Goal: Task Accomplishment & Management: Use online tool/utility

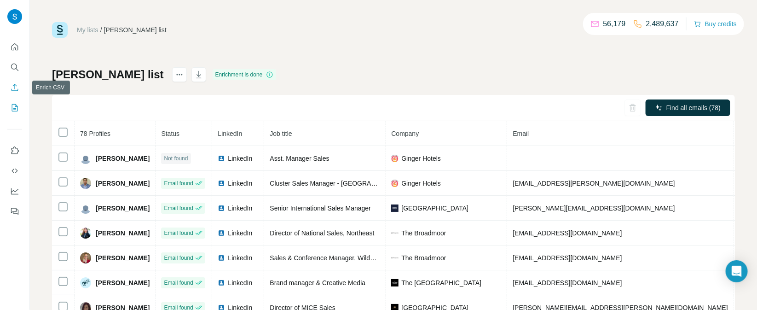
click at [15, 92] on icon "Enrich CSV" at bounding box center [14, 87] width 9 height 9
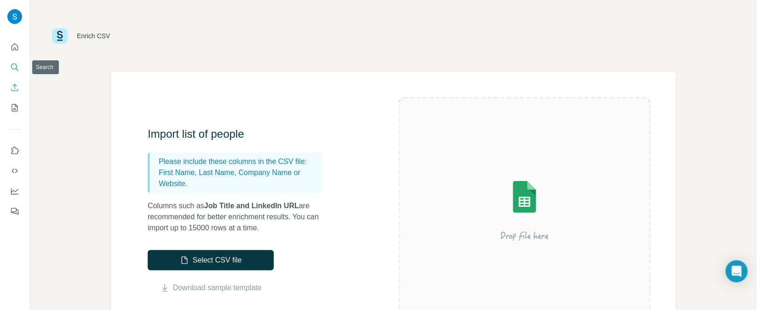
click at [13, 70] on icon "Search" at bounding box center [14, 67] width 9 height 9
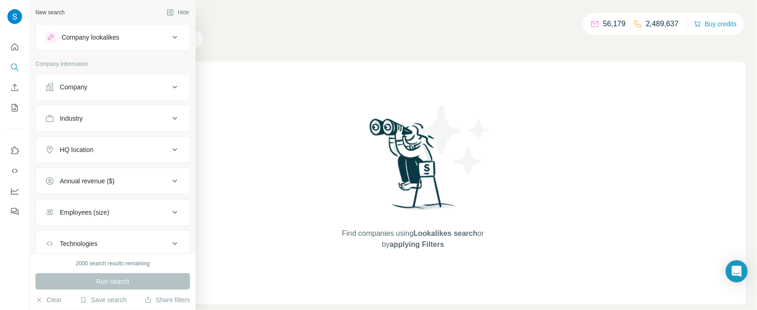
click at [148, 93] on button "Company" at bounding box center [113, 87] width 154 height 22
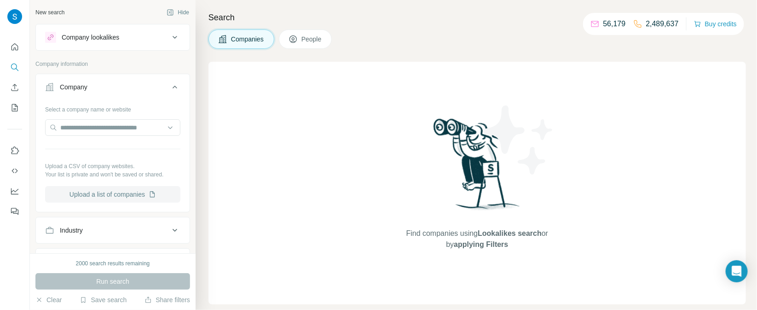
click at [138, 197] on button "Upload a list of companies" at bounding box center [112, 194] width 135 height 17
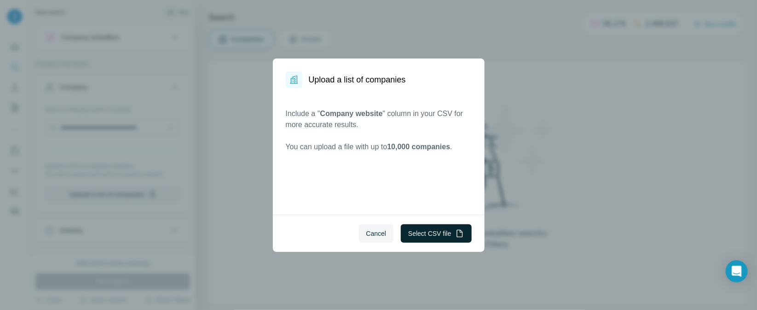
click at [415, 240] on button "Select CSV file" at bounding box center [436, 233] width 70 height 18
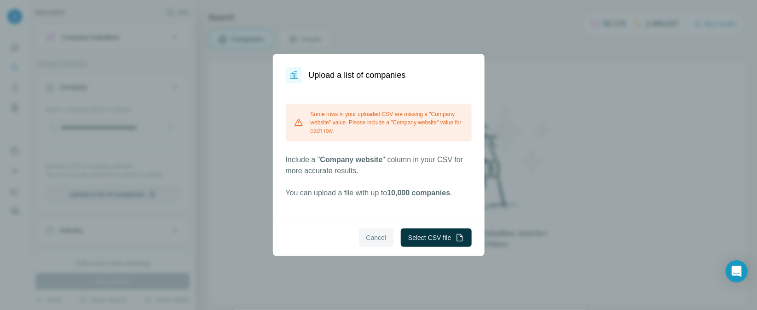
click at [366, 239] on span "Cancel" at bounding box center [376, 237] width 20 height 9
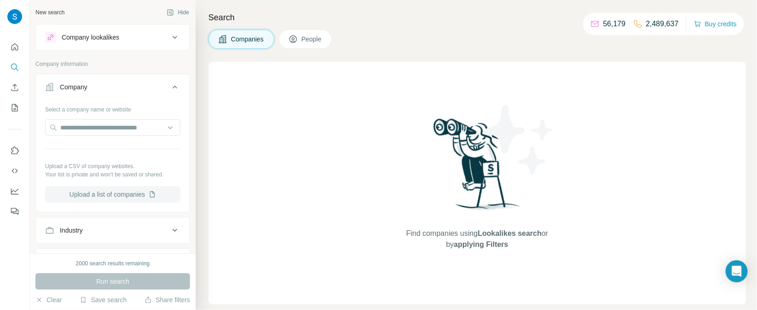
click at [124, 195] on button "Upload a list of companies" at bounding box center [112, 194] width 135 height 17
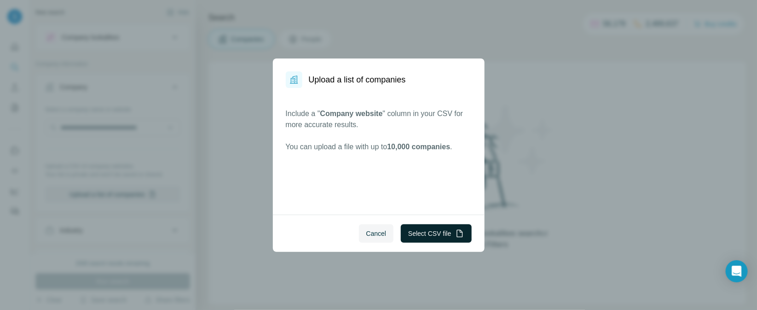
click at [430, 231] on button "Select CSV file" at bounding box center [436, 233] width 70 height 18
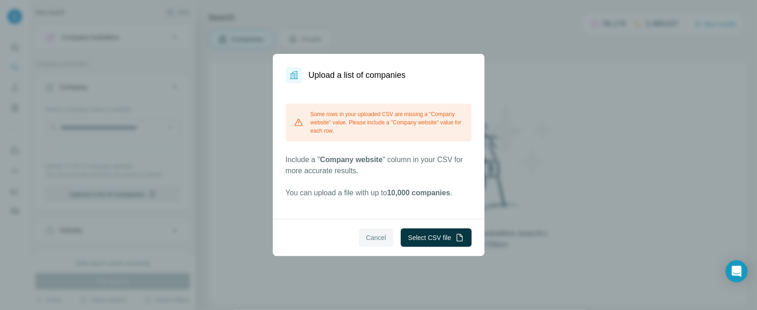
click at [376, 235] on span "Cancel" at bounding box center [376, 237] width 20 height 9
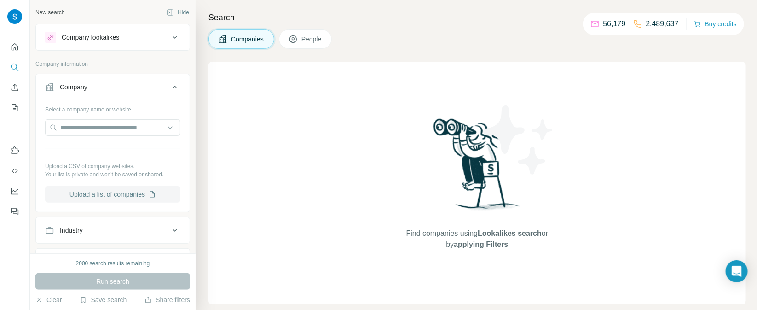
click at [127, 192] on button "Upload a list of companies" at bounding box center [112, 194] width 135 height 17
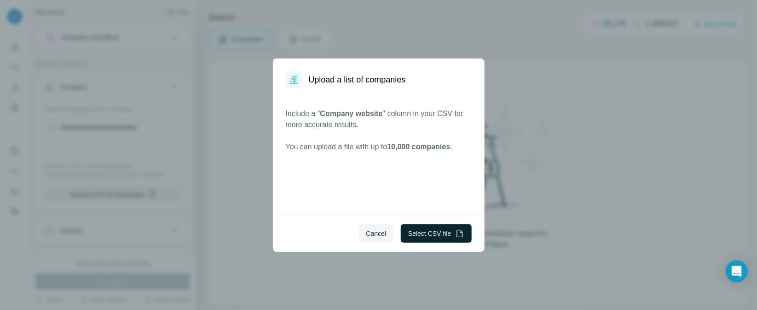
click at [420, 232] on button "Select CSV file" at bounding box center [436, 233] width 70 height 18
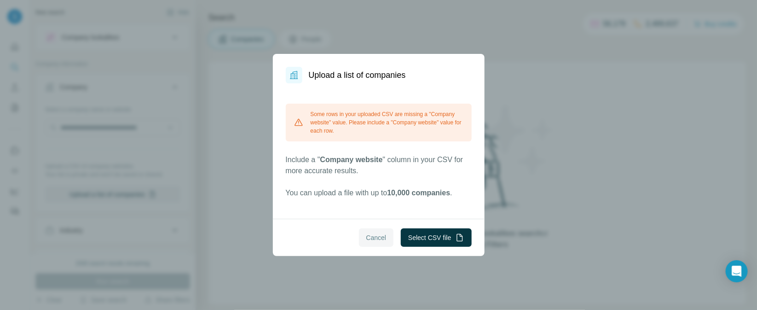
click at [371, 240] on span "Cancel" at bounding box center [376, 237] width 20 height 9
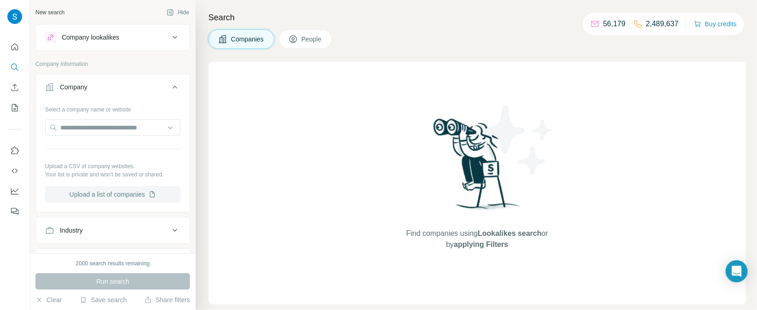
click at [127, 194] on button "Upload a list of companies" at bounding box center [112, 194] width 135 height 17
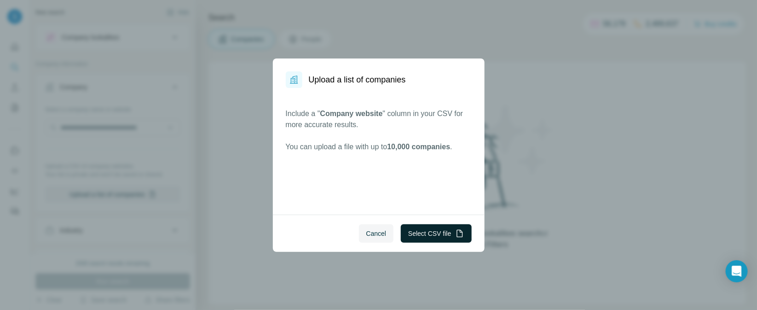
click at [434, 232] on button "Select CSV file" at bounding box center [436, 233] width 70 height 18
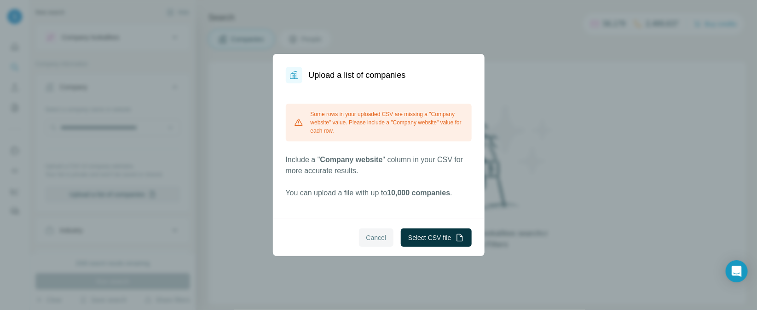
click at [385, 231] on button "Cancel" at bounding box center [376, 237] width 35 height 18
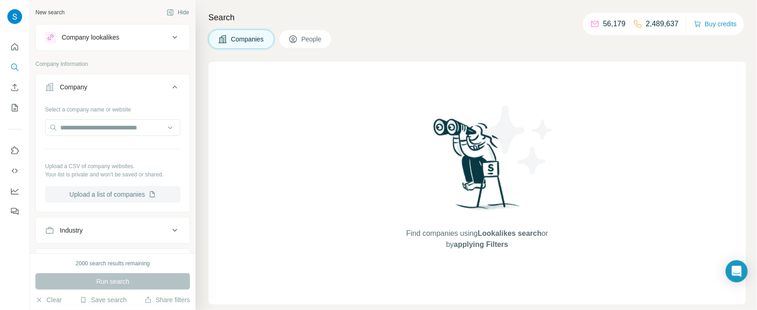
click at [111, 198] on button "Upload a list of companies" at bounding box center [112, 194] width 135 height 17
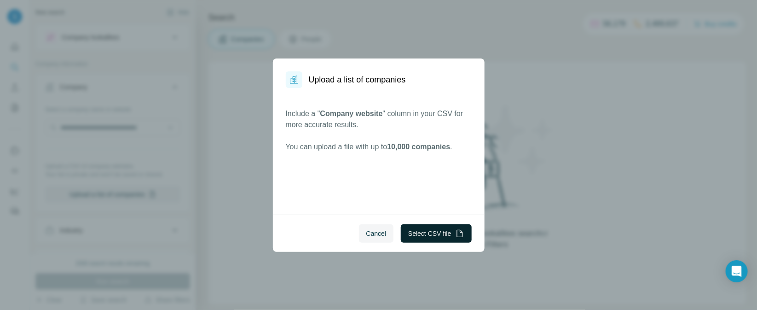
click at [430, 231] on button "Select CSV file" at bounding box center [436, 233] width 70 height 18
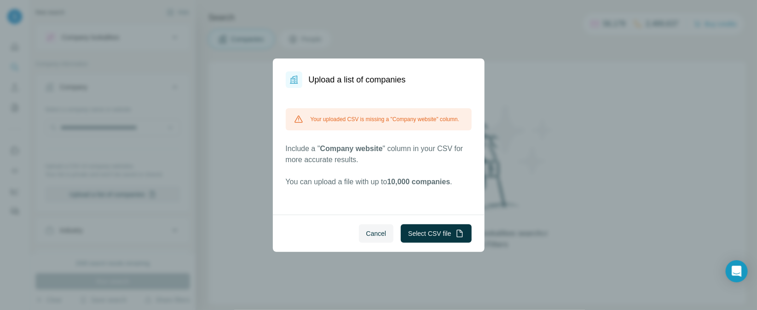
click at [371, 239] on button "Cancel" at bounding box center [376, 233] width 35 height 18
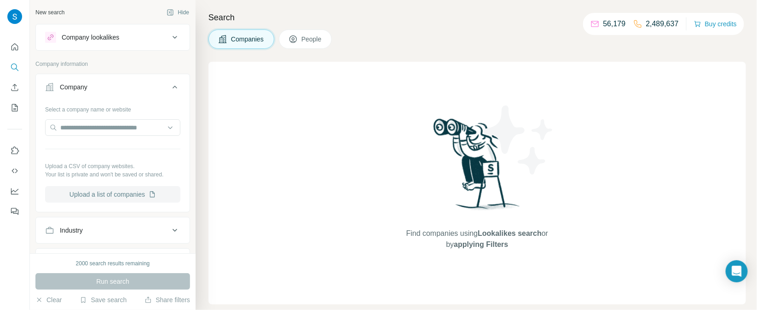
click at [108, 190] on button "Upload a list of companies" at bounding box center [112, 194] width 135 height 17
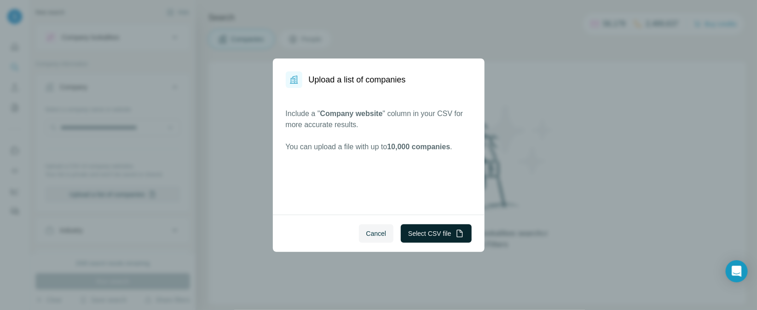
click at [453, 230] on button "Select CSV file" at bounding box center [436, 233] width 70 height 18
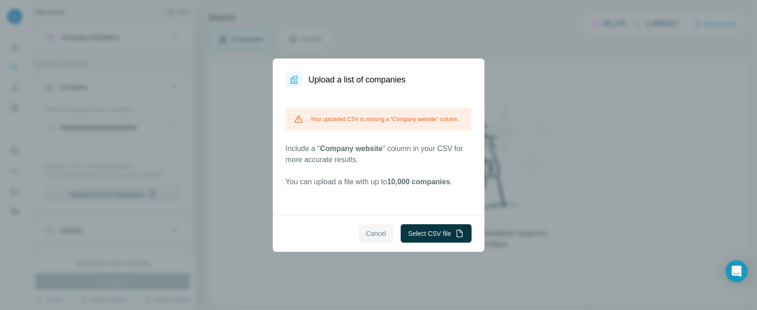
click at [377, 226] on button "Cancel" at bounding box center [376, 233] width 35 height 18
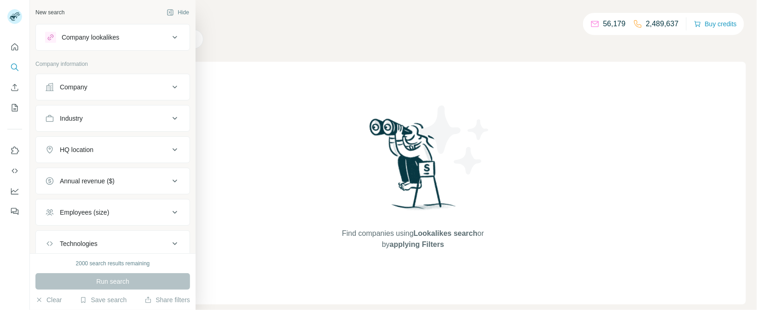
click at [130, 89] on div "Company" at bounding box center [107, 86] width 124 height 9
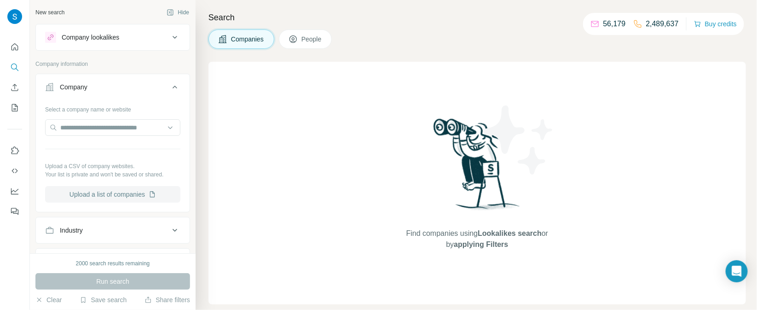
click at [122, 197] on button "Upload a list of companies" at bounding box center [112, 194] width 135 height 17
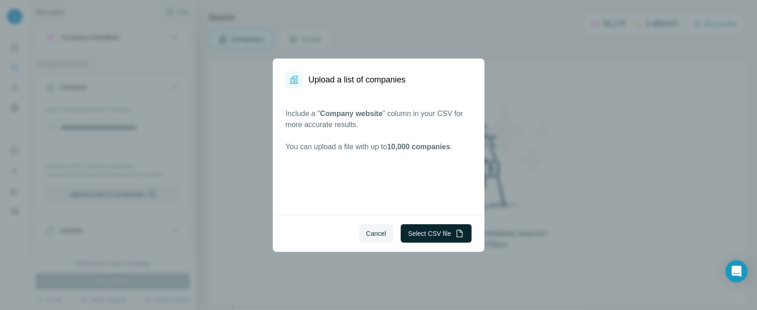
click at [434, 236] on button "Select CSV file" at bounding box center [436, 233] width 70 height 18
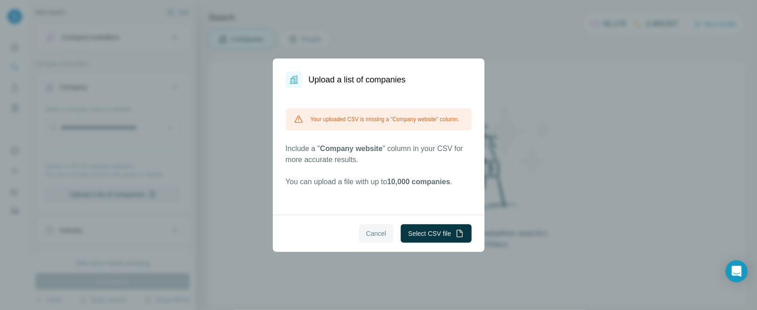
click at [369, 236] on span "Cancel" at bounding box center [376, 233] width 20 height 9
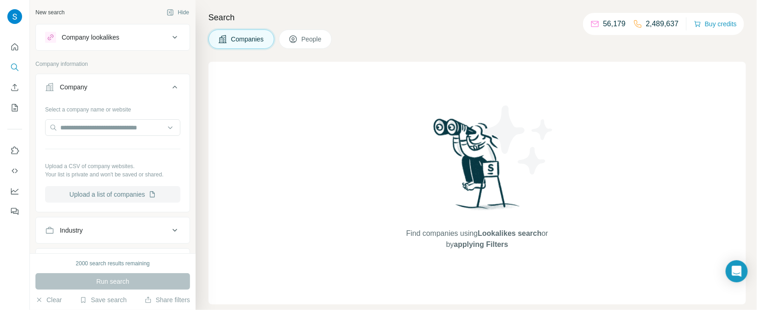
click at [101, 195] on button "Upload a list of companies" at bounding box center [112, 194] width 135 height 17
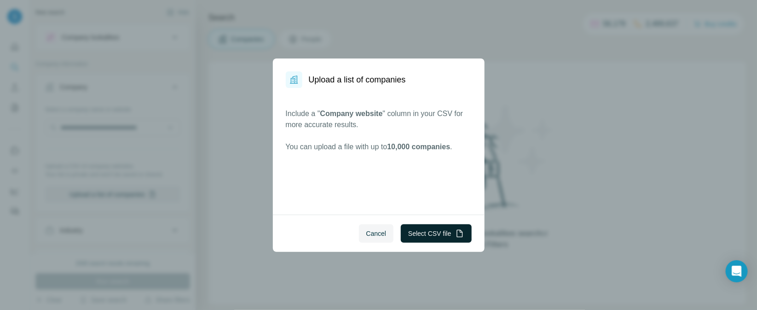
click at [417, 228] on button "Select CSV file" at bounding box center [436, 233] width 70 height 18
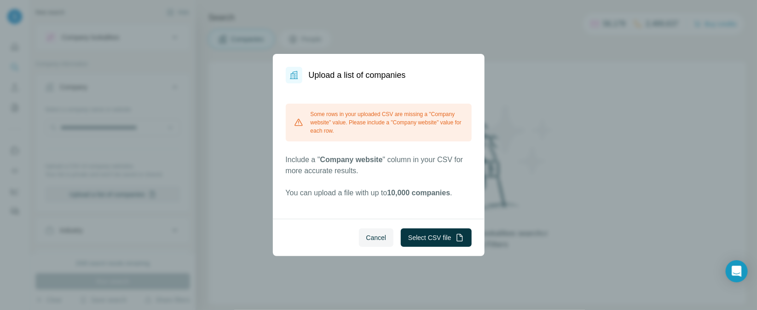
click at [381, 243] on button "Cancel" at bounding box center [376, 237] width 35 height 18
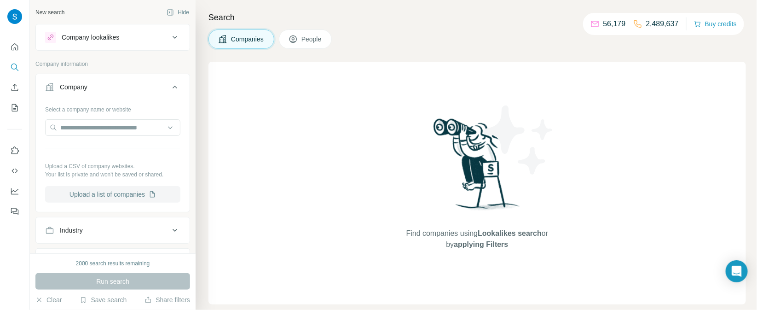
click at [108, 198] on button "Upload a list of companies" at bounding box center [112, 194] width 135 height 17
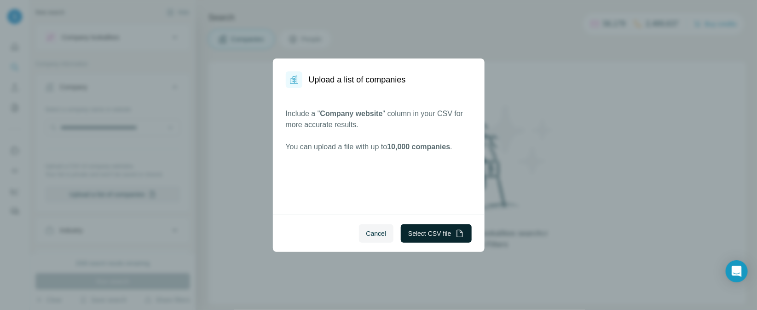
click at [440, 233] on button "Select CSV file" at bounding box center [436, 233] width 70 height 18
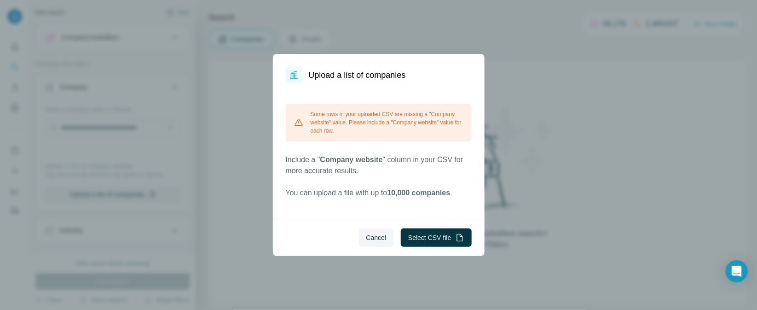
click at [361, 246] on button "Cancel" at bounding box center [376, 237] width 35 height 18
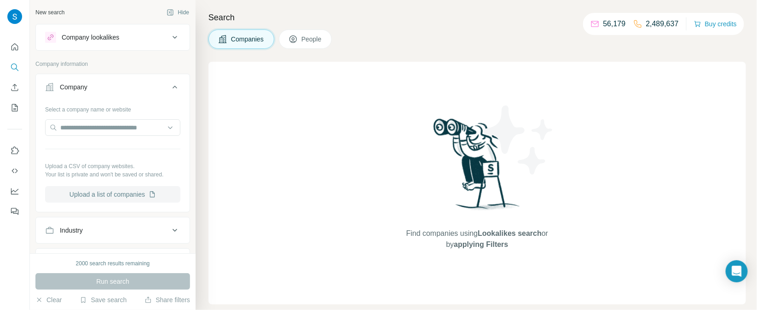
click at [127, 194] on button "Upload a list of companies" at bounding box center [112, 194] width 135 height 17
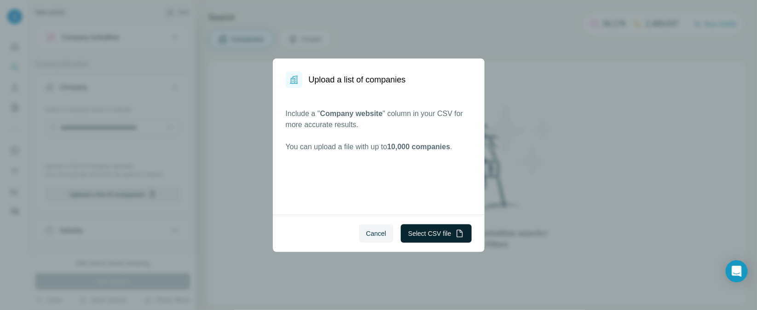
click at [435, 237] on button "Select CSV file" at bounding box center [436, 233] width 70 height 18
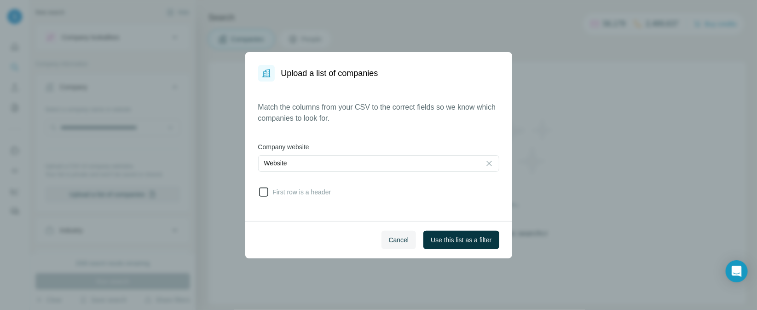
click at [264, 195] on icon at bounding box center [263, 191] width 11 height 11
click at [473, 241] on span "Use this list as a filter" at bounding box center [461, 239] width 61 height 9
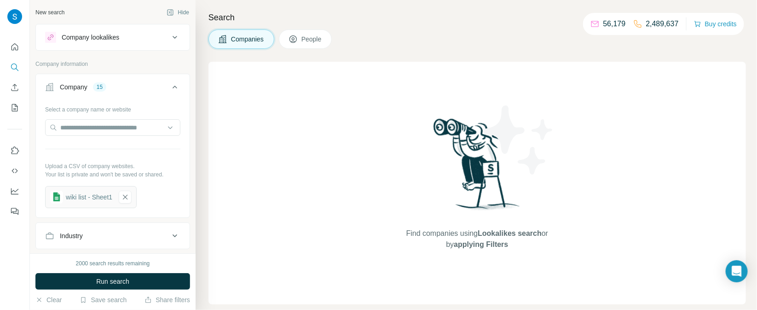
click at [320, 35] on span "People" at bounding box center [311, 39] width 21 height 9
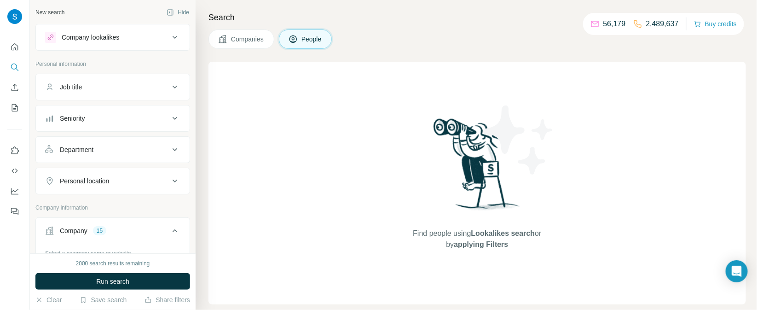
click at [132, 119] on div "Seniority" at bounding box center [107, 118] width 124 height 9
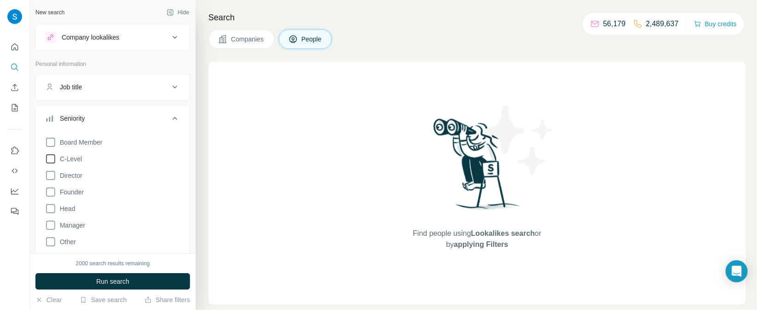
click at [56, 158] on span "C-Level" at bounding box center [69, 158] width 26 height 9
click at [51, 174] on icon at bounding box center [50, 175] width 11 height 11
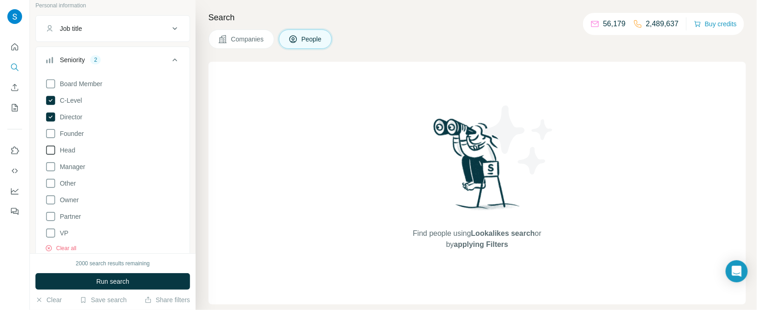
scroll to position [77, 0]
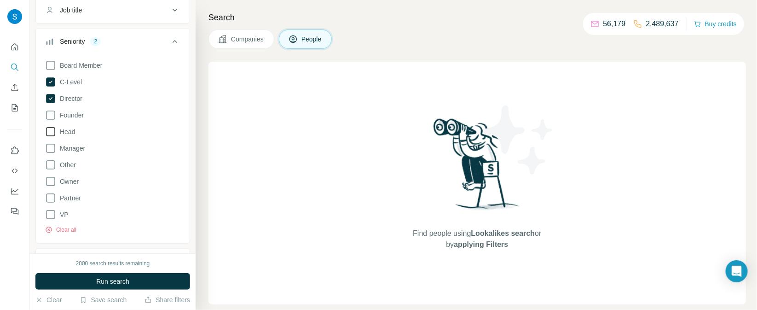
click at [52, 133] on icon at bounding box center [50, 131] width 11 height 11
click at [54, 114] on icon at bounding box center [50, 114] width 9 height 9
click at [49, 148] on icon at bounding box center [50, 148] width 11 height 11
click at [51, 182] on icon at bounding box center [50, 181] width 11 height 11
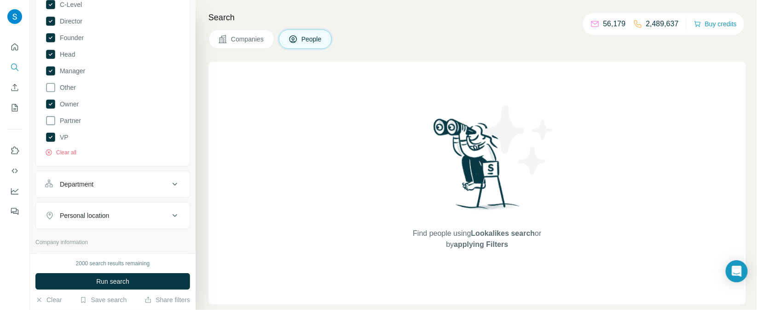
scroll to position [232, 0]
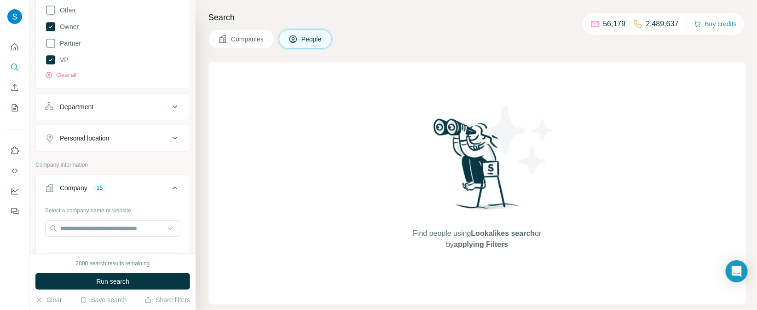
click at [137, 103] on div "Department" at bounding box center [107, 106] width 124 height 9
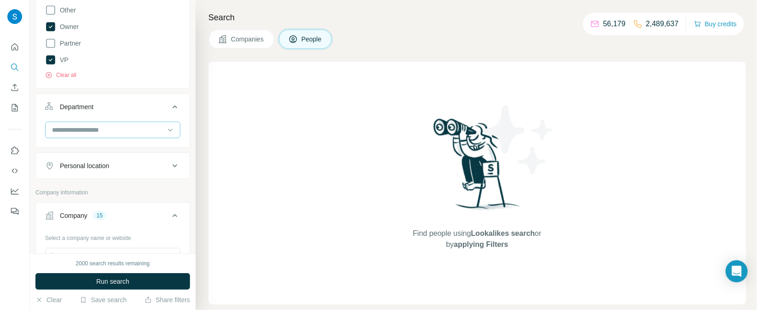
click at [122, 128] on input at bounding box center [108, 130] width 114 height 10
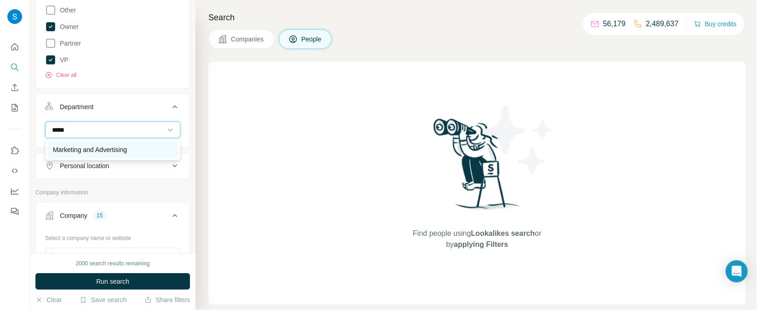
type input "*****"
click at [127, 151] on p "Marketing and Advertising" at bounding box center [90, 149] width 74 height 9
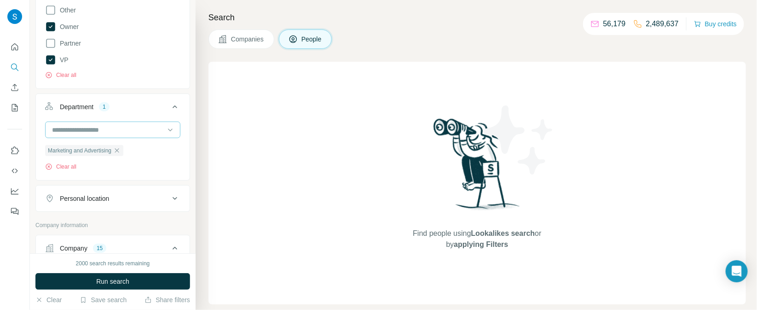
click at [144, 131] on input at bounding box center [108, 130] width 114 height 10
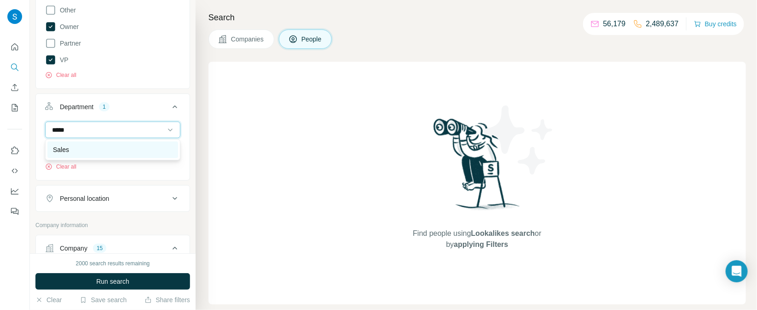
type input "*****"
click at [118, 151] on div "Sales" at bounding box center [113, 149] width 120 height 9
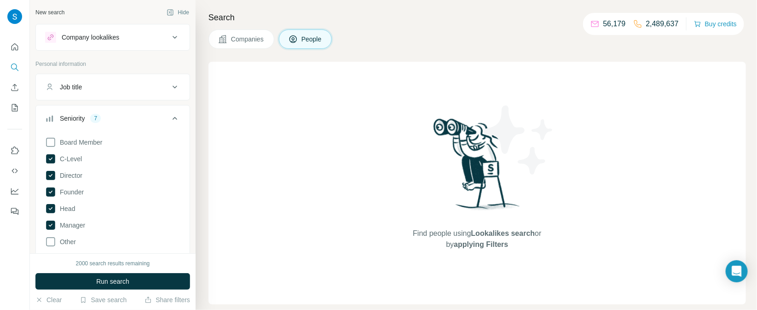
click at [147, 91] on button "Job title" at bounding box center [113, 87] width 154 height 22
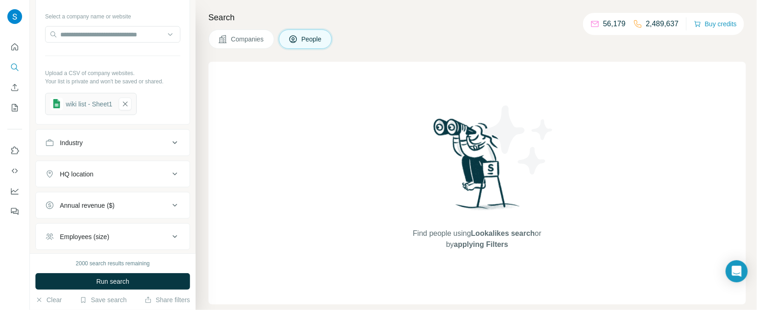
scroll to position [541, 0]
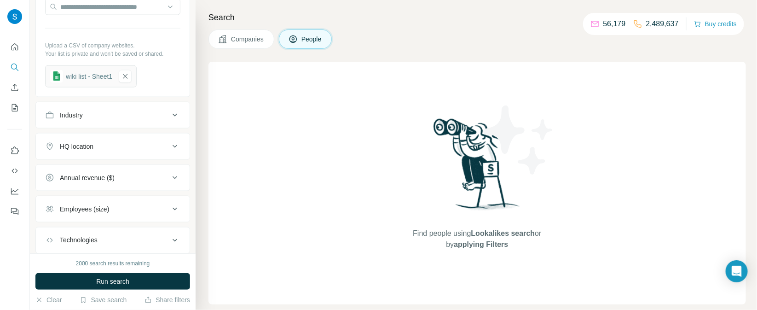
click at [135, 122] on button "Industry" at bounding box center [113, 115] width 154 height 22
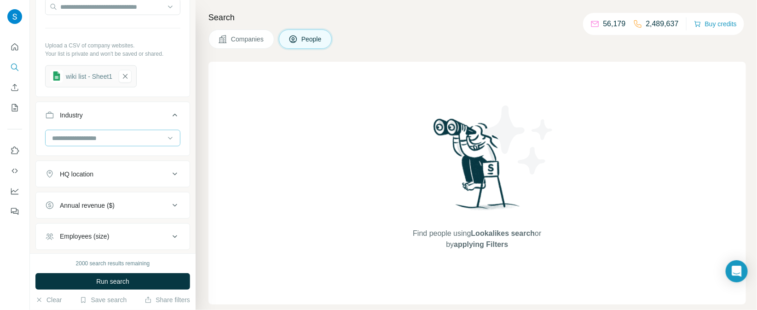
click at [125, 139] on input at bounding box center [108, 138] width 114 height 10
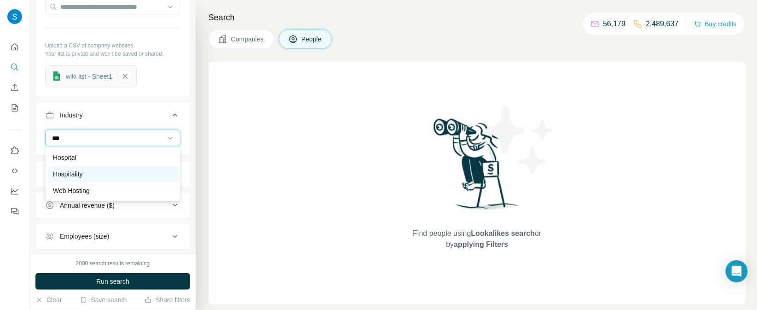
type input "***"
click at [118, 167] on div "Hospitality" at bounding box center [112, 174] width 131 height 17
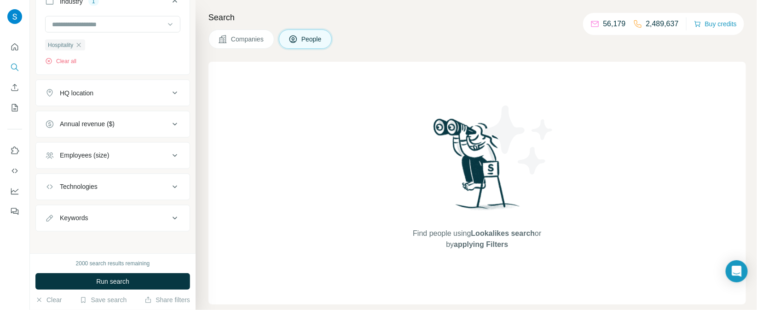
scroll to position [656, 0]
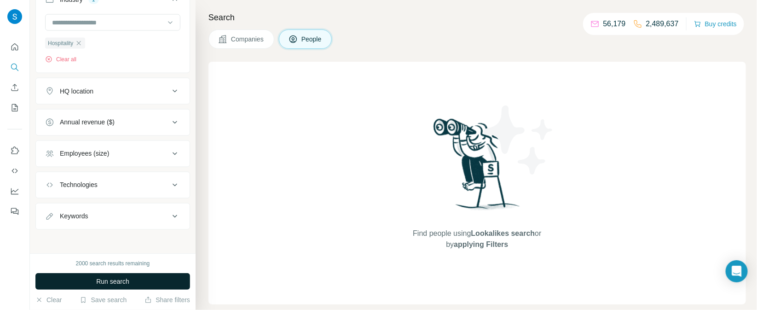
click at [125, 280] on span "Run search" at bounding box center [112, 281] width 33 height 9
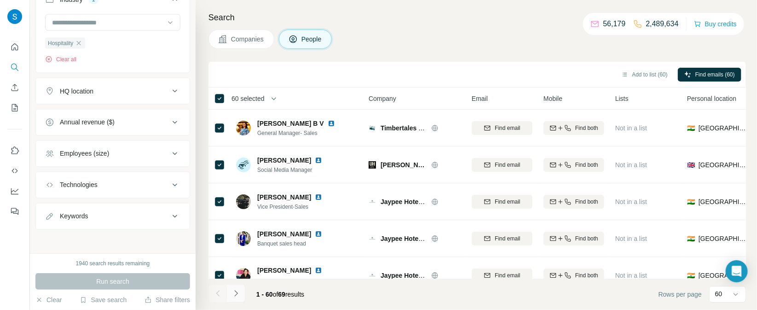
click at [233, 296] on icon "Navigate to next page" at bounding box center [236, 293] width 9 height 9
click at [651, 71] on button "Add to list (69)" at bounding box center [644, 75] width 59 height 14
click at [632, 78] on button "Add to list (69)" at bounding box center [644, 75] width 59 height 14
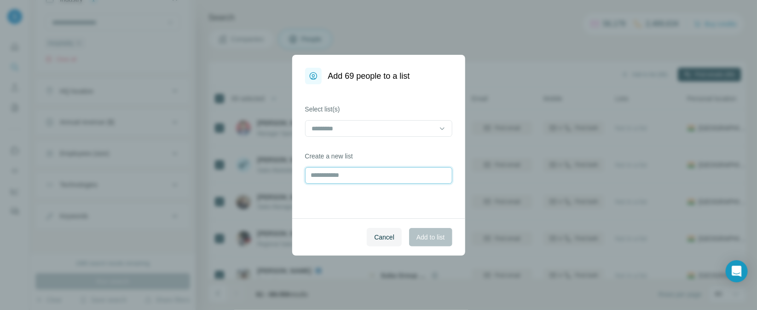
click at [391, 172] on input "text" at bounding box center [378, 175] width 147 height 17
type input "**********"
click at [436, 238] on span "Add to list" at bounding box center [431, 236] width 28 height 9
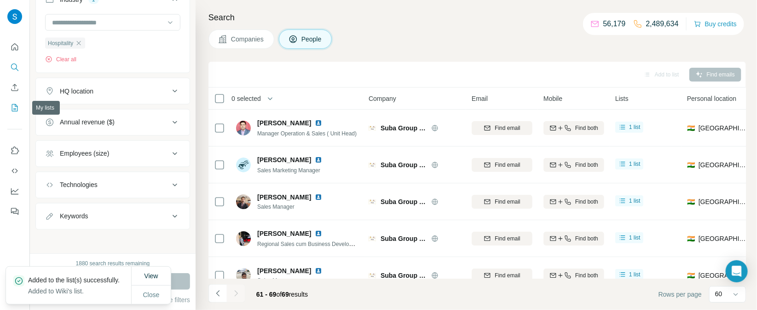
click at [15, 113] on button "My lists" at bounding box center [14, 107] width 15 height 17
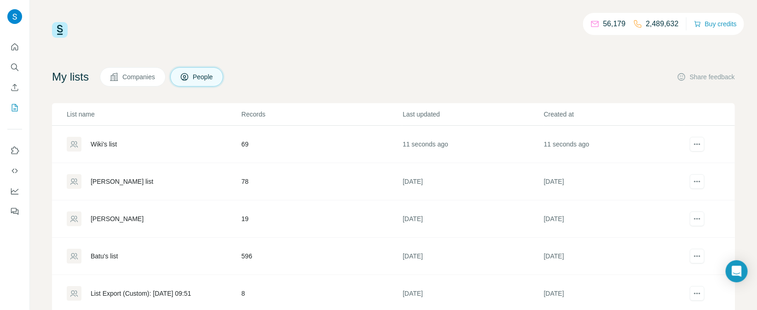
click at [102, 144] on div "Wiki's list" at bounding box center [104, 143] width 26 height 9
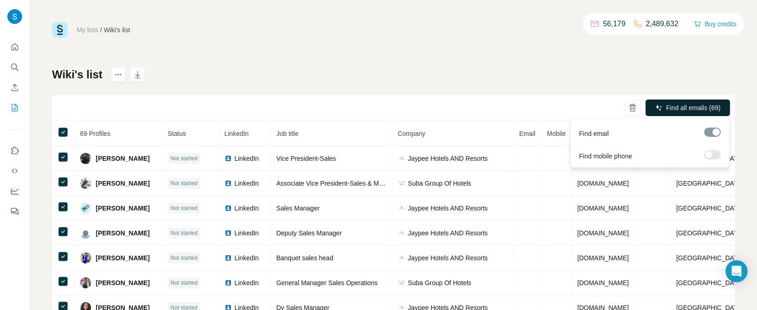
click at [686, 106] on span "Find all emails (69)" at bounding box center [693, 107] width 54 height 9
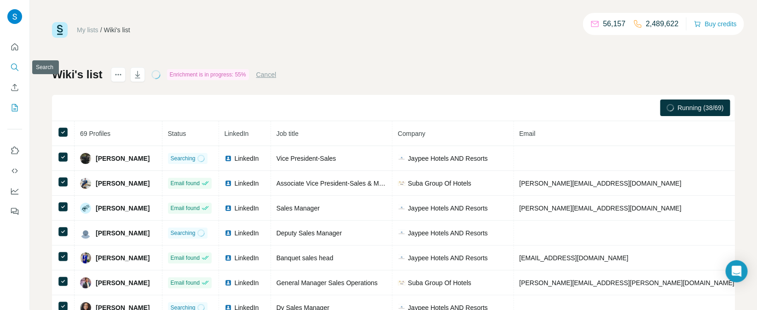
click at [15, 67] on icon "Search" at bounding box center [14, 67] width 9 height 9
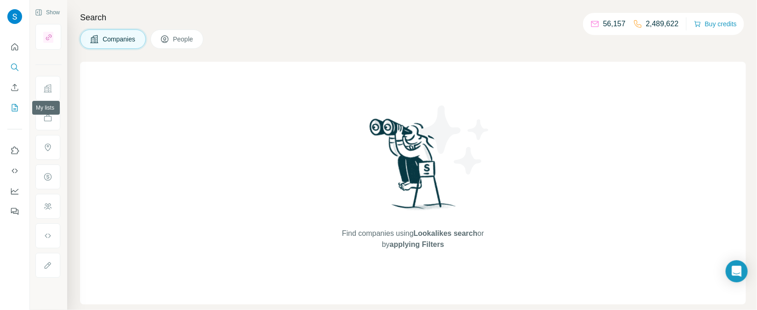
click at [12, 109] on icon "My lists" at bounding box center [14, 107] width 9 height 9
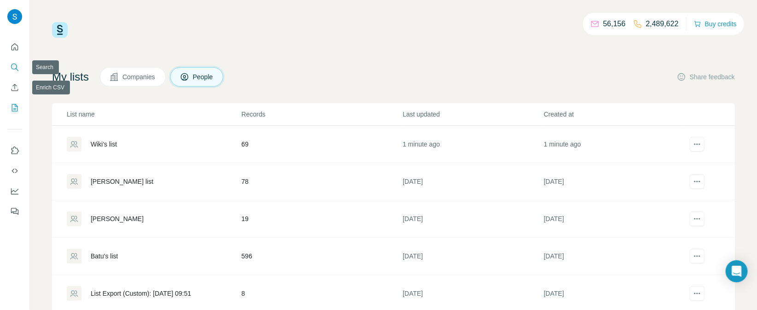
click at [17, 73] on button "Search" at bounding box center [14, 67] width 15 height 17
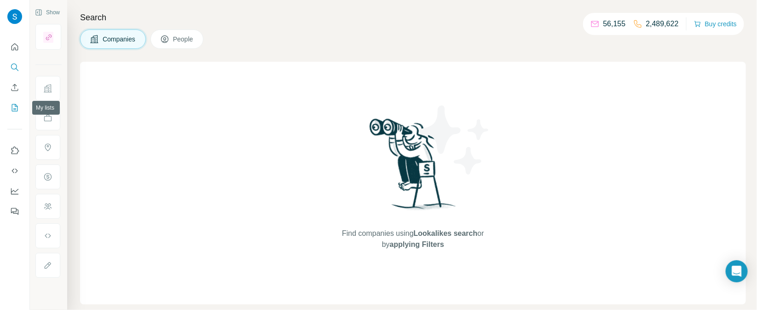
click at [14, 105] on icon "My lists" at bounding box center [14, 107] width 9 height 9
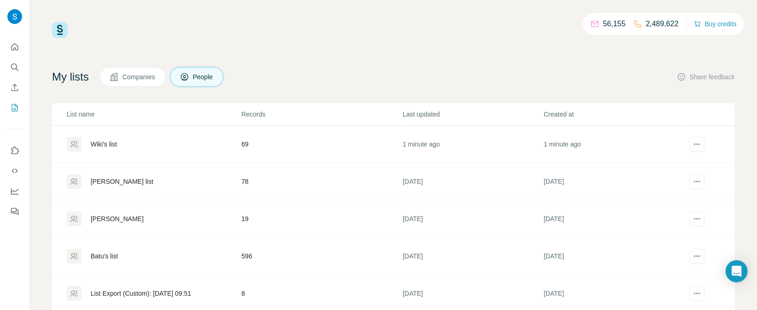
click at [100, 142] on div "Wiki's list" at bounding box center [104, 143] width 26 height 9
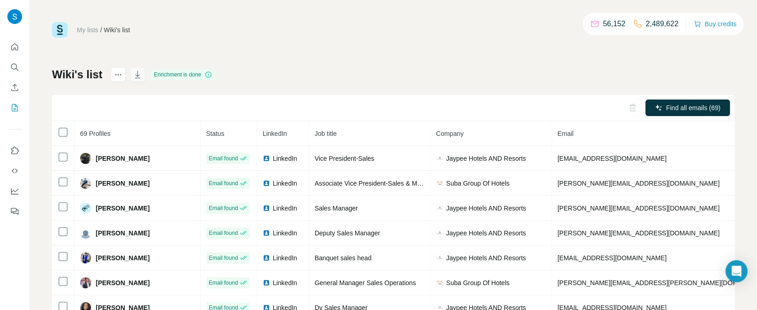
click at [139, 76] on icon "button" at bounding box center [137, 74] width 9 height 9
